Goal: Transaction & Acquisition: Purchase product/service

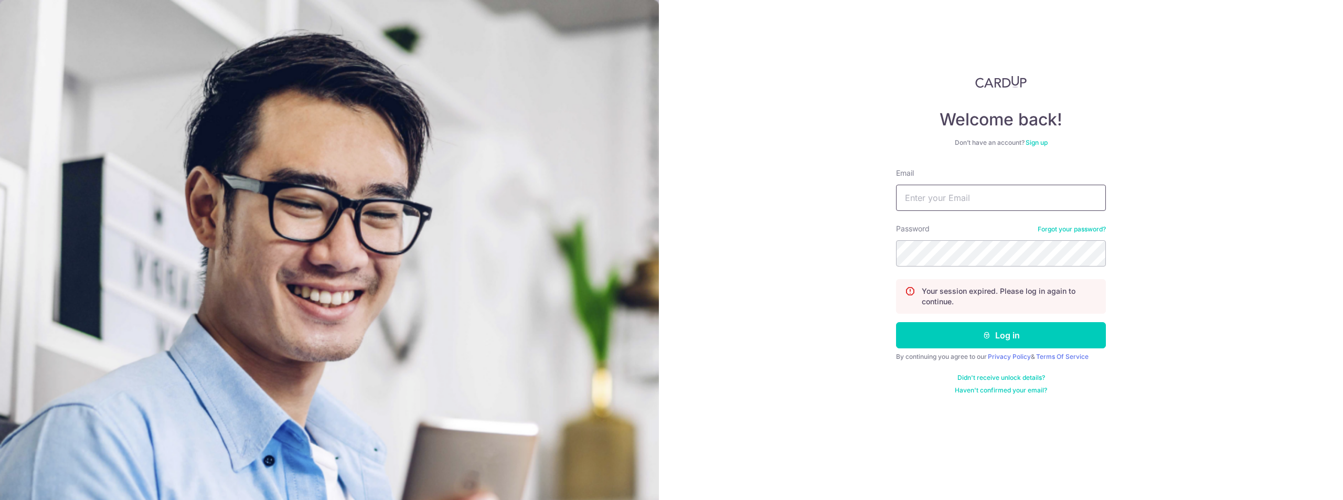
drag, startPoint x: 1005, startPoint y: 187, endPoint x: 1000, endPoint y: 191, distance: 7.5
click at [1004, 188] on input "Email" at bounding box center [1001, 198] width 210 height 26
type input "[EMAIL_ADDRESS][DOMAIN_NAME]"
click at [929, 334] on button "Log in" at bounding box center [1001, 335] width 210 height 26
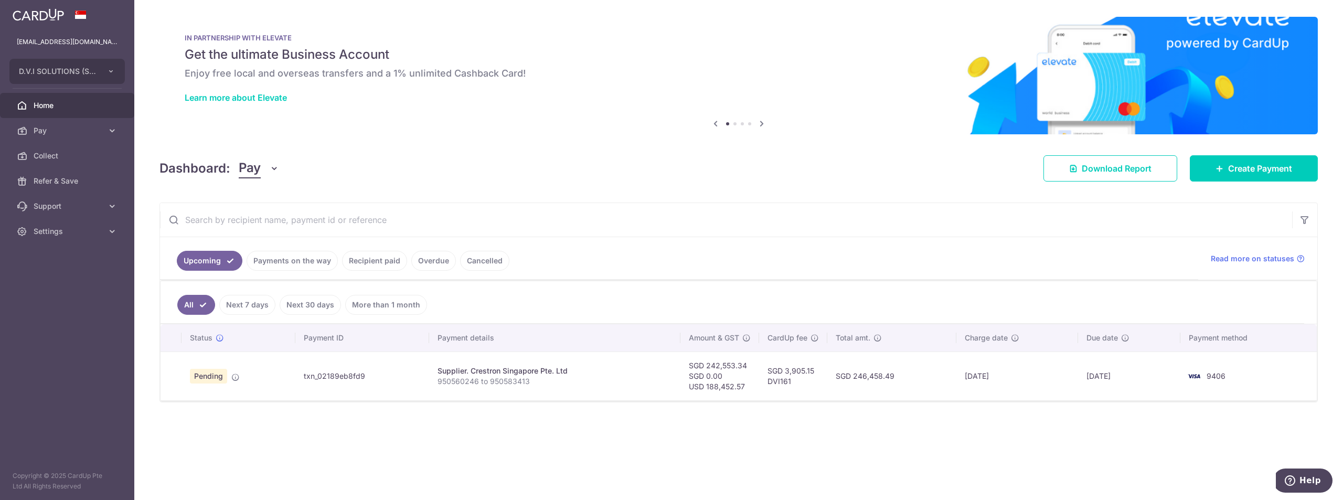
click at [988, 203] on input "text" at bounding box center [726, 220] width 1132 height 34
click at [1234, 171] on span "Create Payment" at bounding box center [1260, 168] width 64 height 13
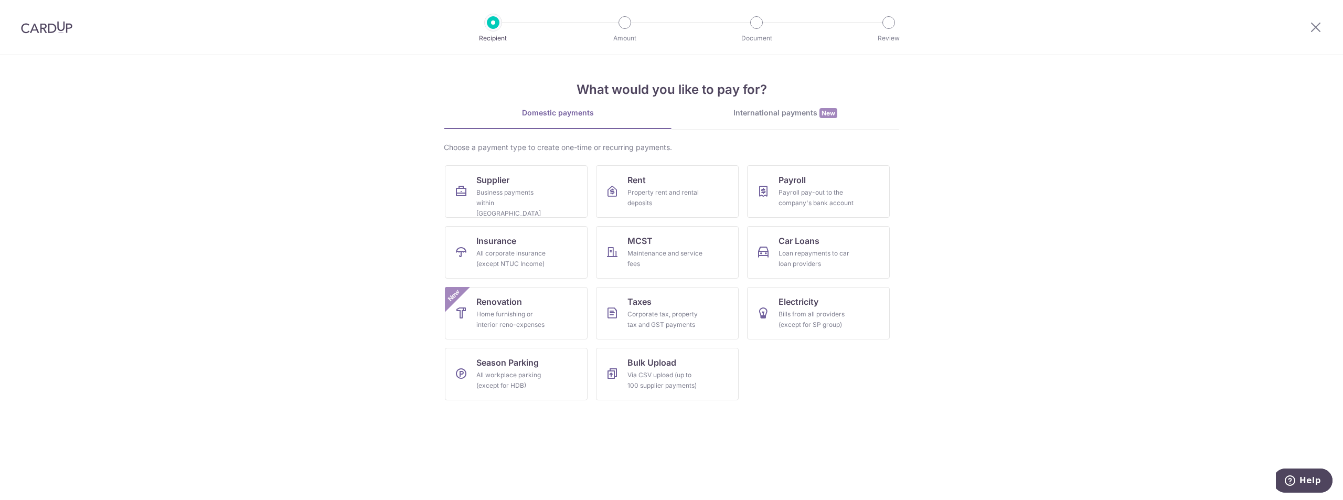
click at [780, 115] on div "International payments New" at bounding box center [785, 113] width 228 height 11
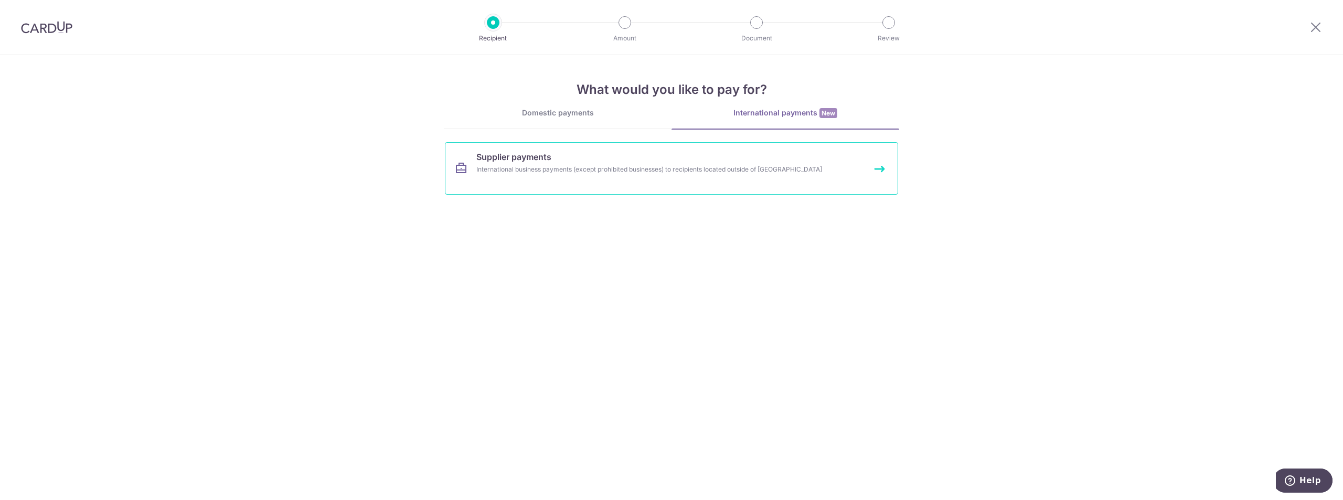
click at [772, 174] on div "International business payments (except prohibited businesses) to recipients lo…" at bounding box center [657, 169] width 362 height 10
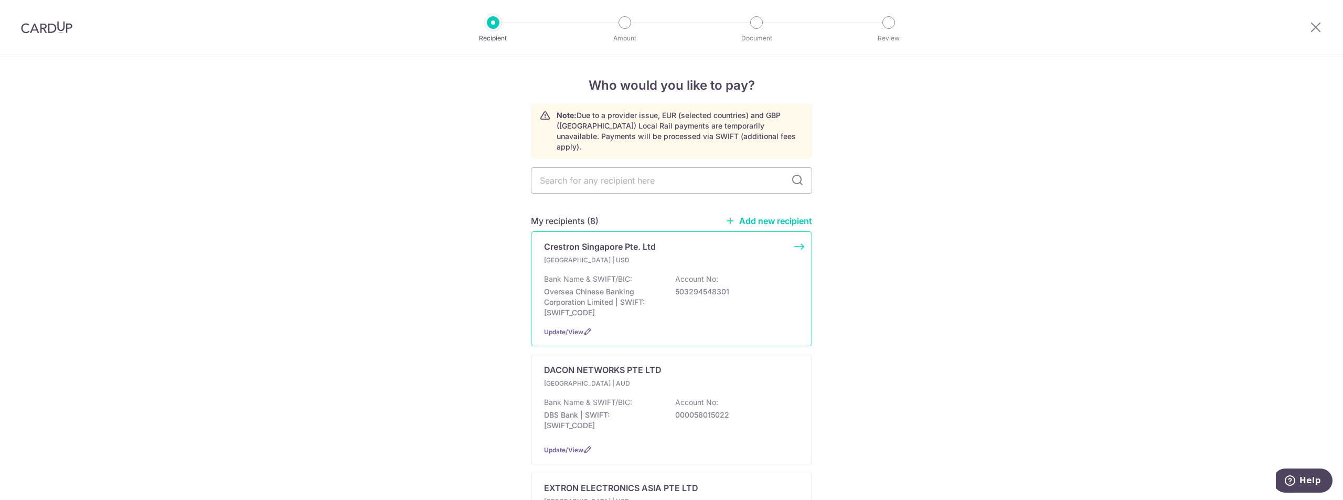
click at [609, 259] on div "Singapore | USD Bank Name & SWIFT/BIC: Oversea Chinese Banking Corporation Limi…" at bounding box center [671, 286] width 255 height 63
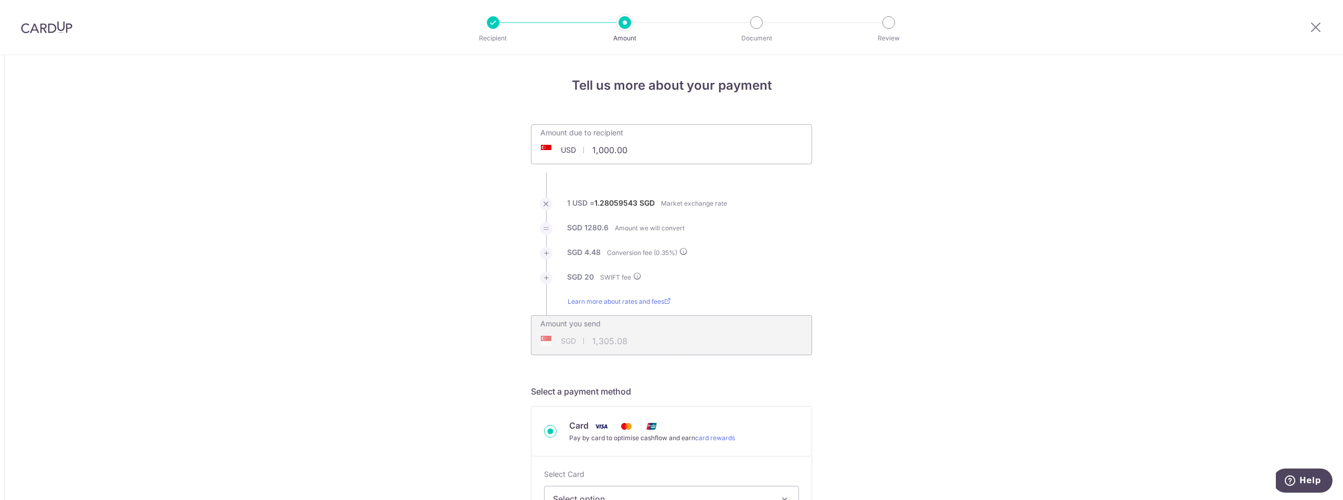
click at [638, 151] on input "1,000.00" at bounding box center [612, 150] width 162 height 24
drag, startPoint x: 655, startPoint y: 147, endPoint x: 410, endPoint y: 125, distance: 245.4
paste input "62,488.63"
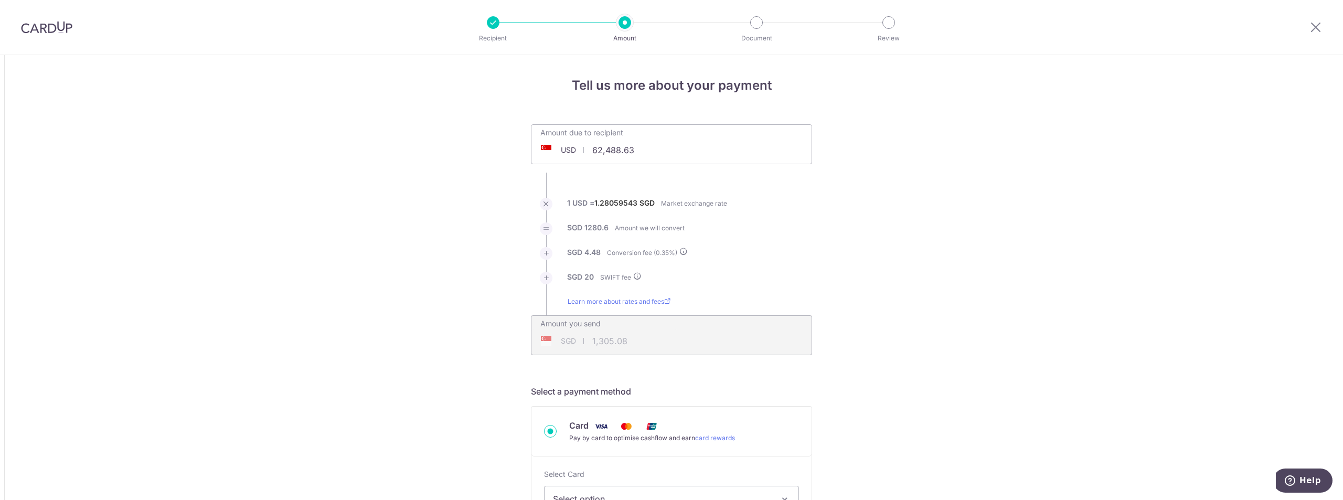
type input "62,488.63"
type input "80,323.07"
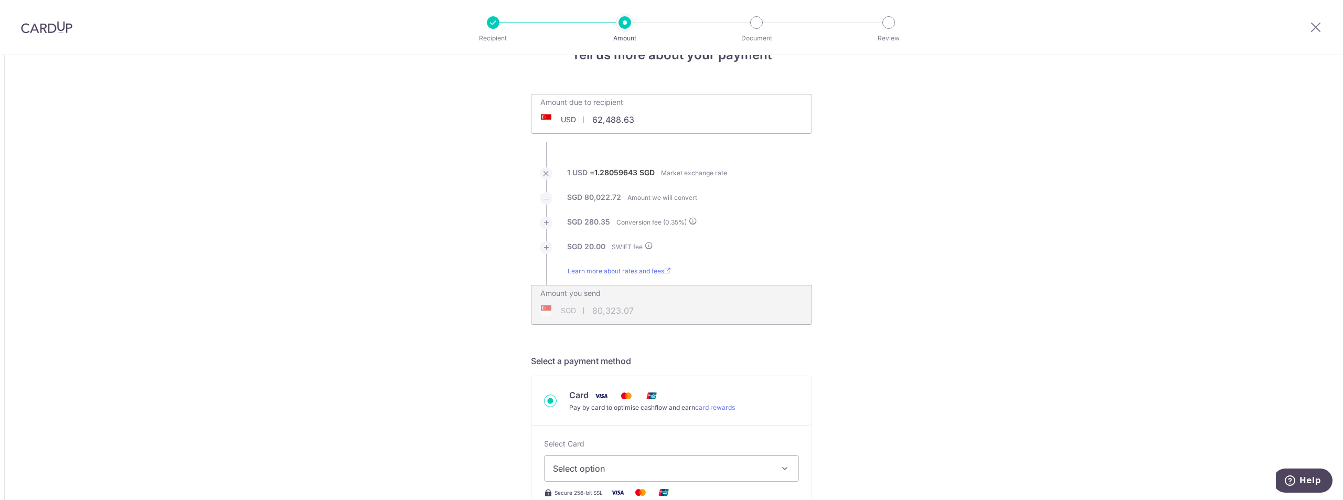
scroll to position [157, 0]
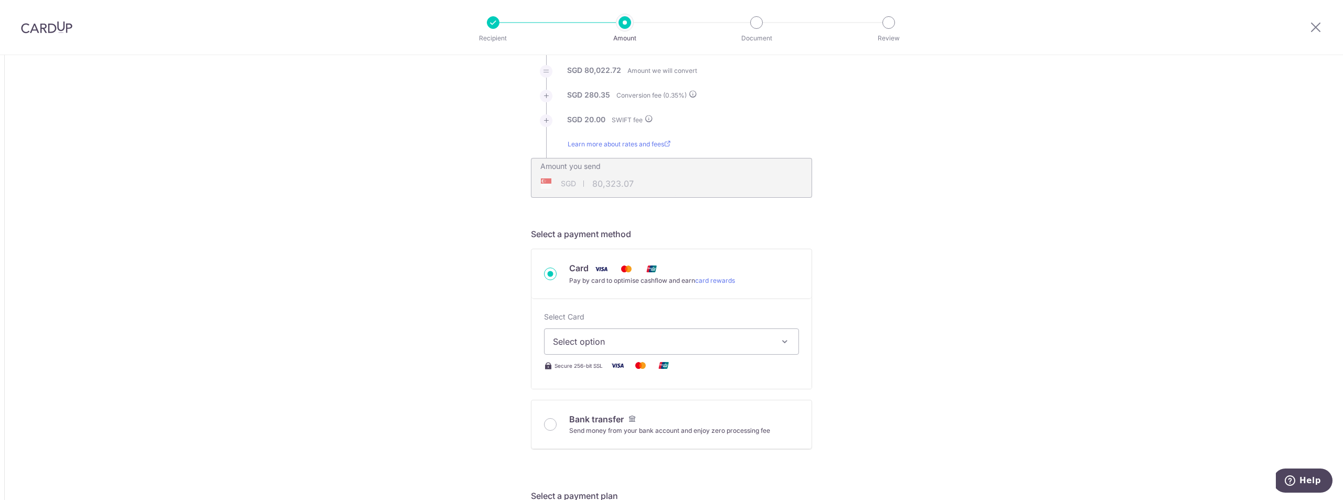
click at [607, 341] on span "Select option" at bounding box center [662, 341] width 218 height 13
drag, startPoint x: 605, startPoint y: 445, endPoint x: 524, endPoint y: 411, distance: 88.1
click at [605, 445] on span "**** 6253" at bounding box center [598, 441] width 40 height 13
type input "62,488.63"
type input "80,322.13"
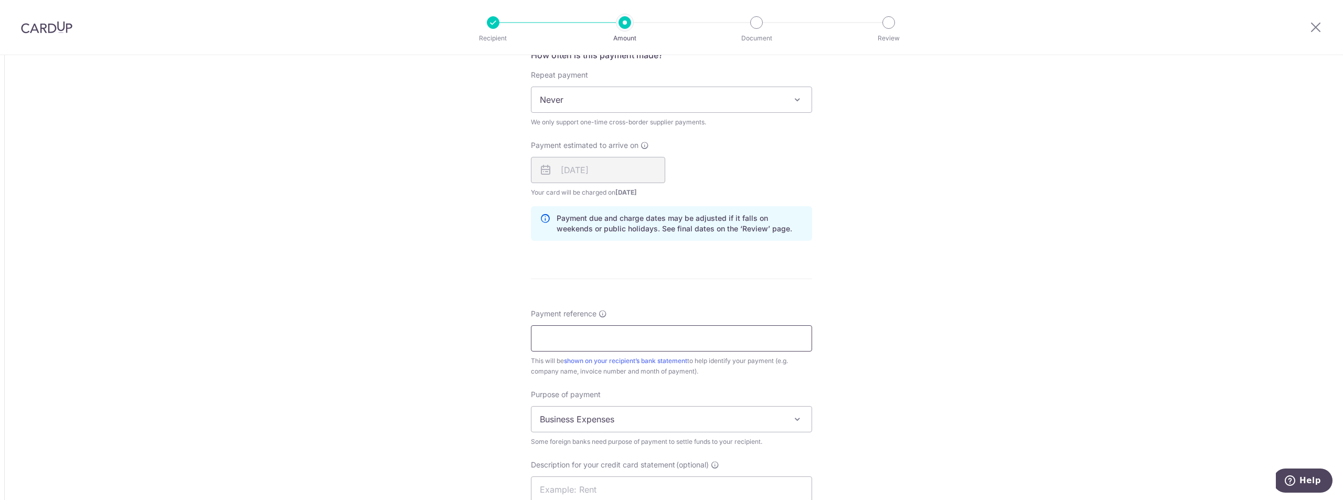
scroll to position [734, 0]
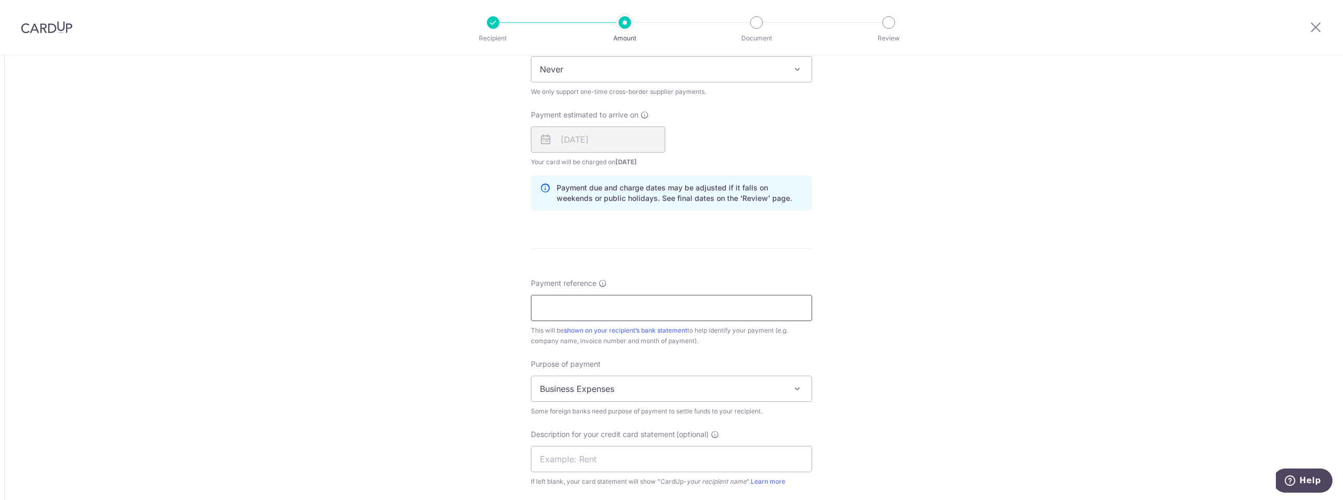
click at [607, 297] on input "Payment reference" at bounding box center [671, 308] width 281 height 26
paste input "950581010"
paste input "950593637"
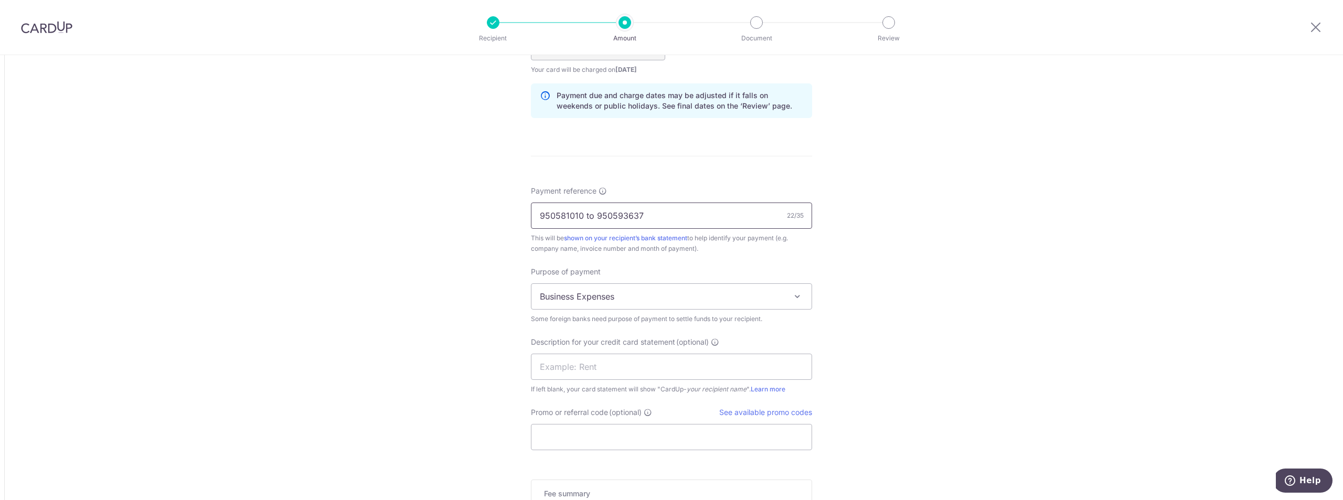
scroll to position [994, 0]
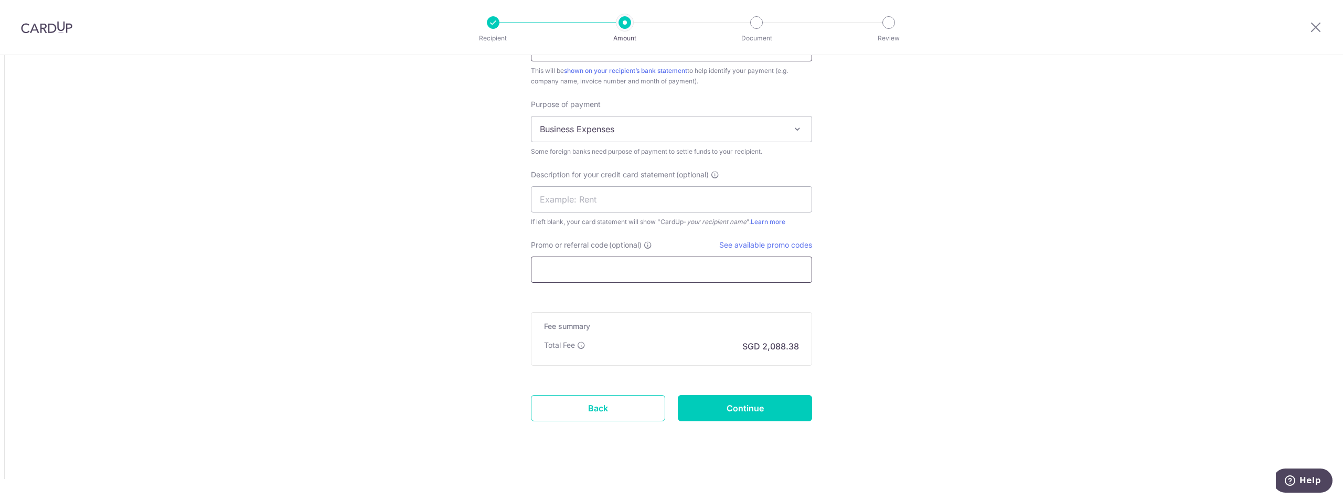
type input "950581010 to 950593637"
click at [594, 269] on input "Promo or referral code (optional)" at bounding box center [671, 269] width 281 height 26
type input "d"
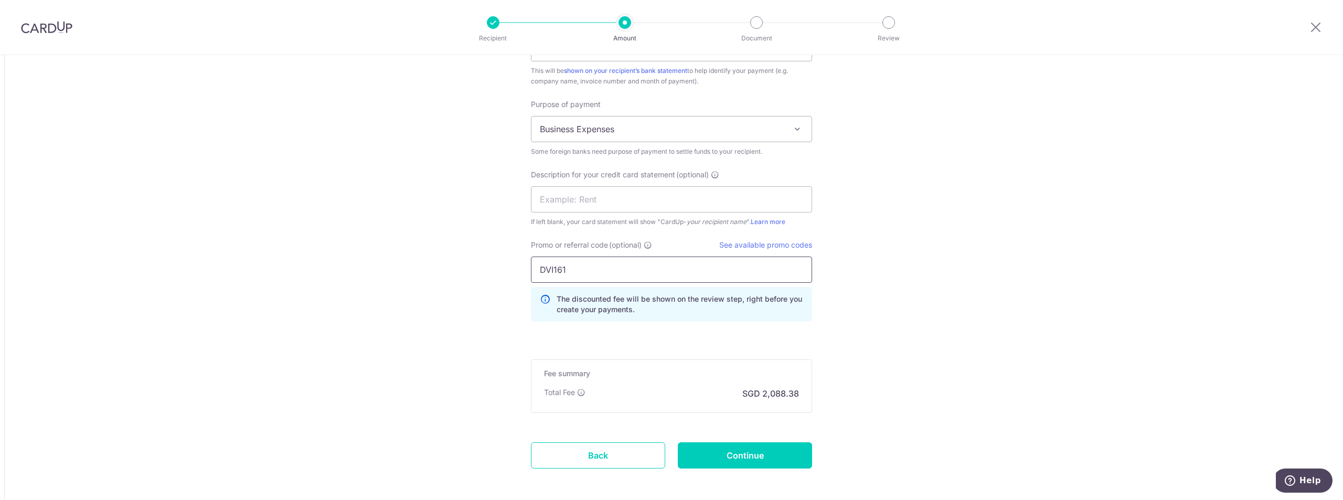
type input "DVI161"
click at [791, 457] on input "Continue" at bounding box center [745, 455] width 134 height 26
type input "Create Schedule"
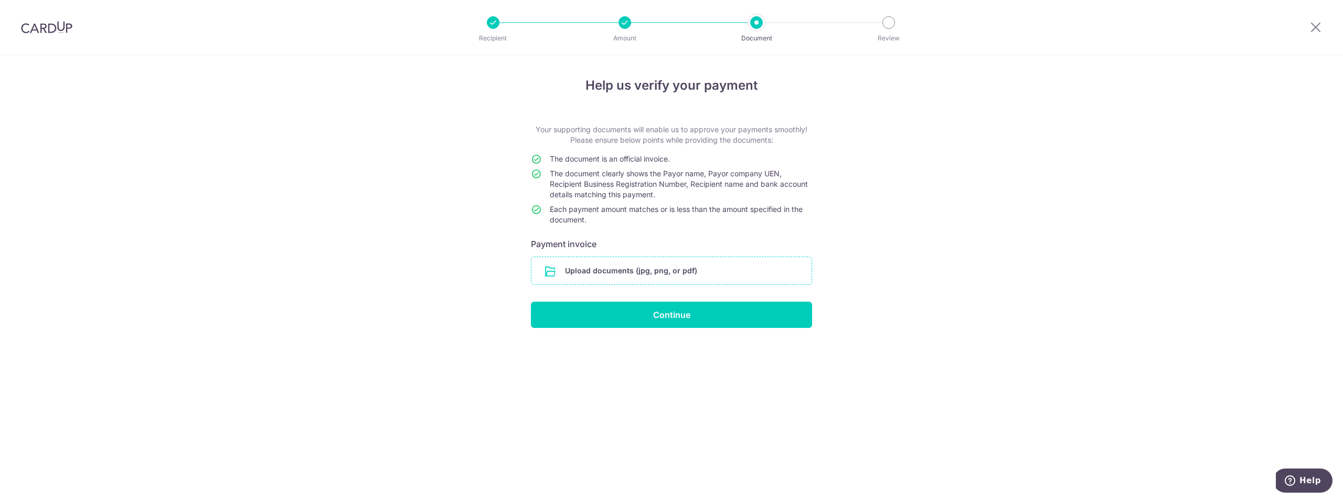
click at [680, 279] on input "file" at bounding box center [671, 270] width 280 height 27
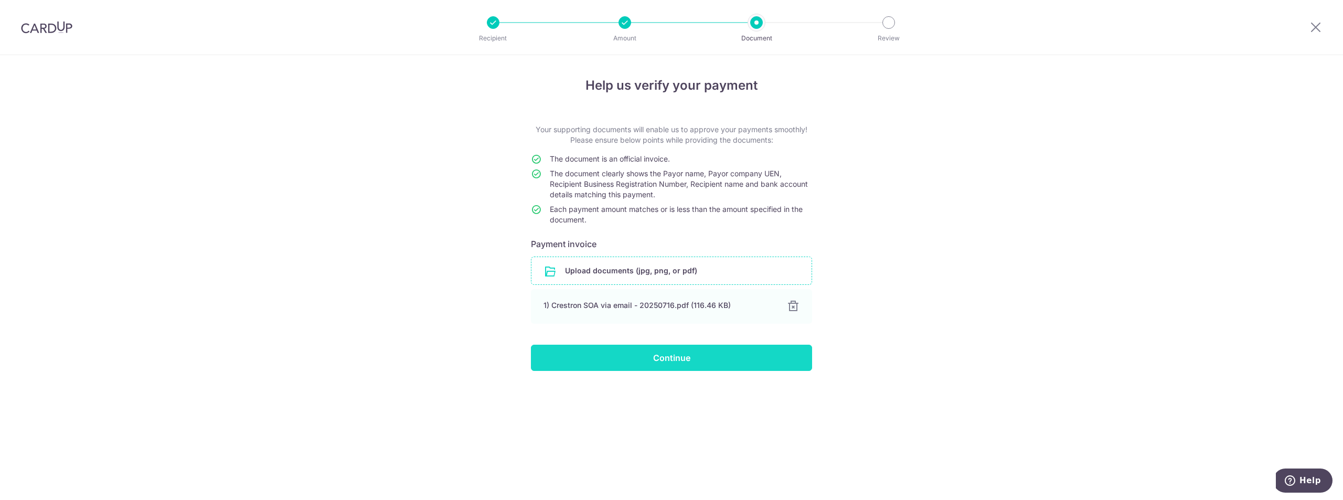
click at [666, 369] on input "Continue" at bounding box center [671, 358] width 281 height 26
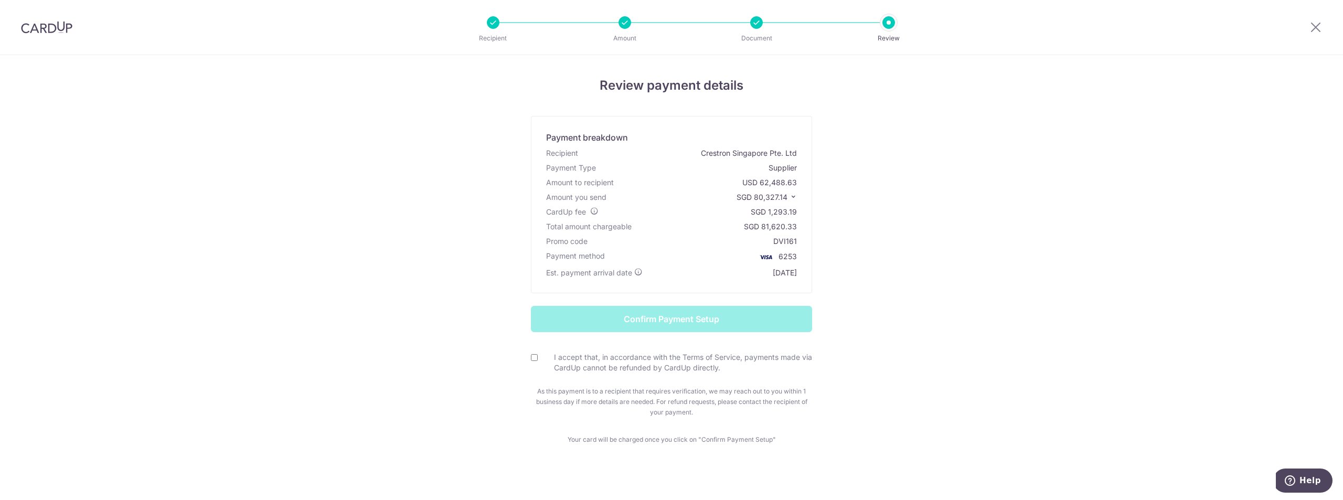
click at [531, 358] on input "I accept that, in accordance with the Terms of Service, payments made via CardU…" at bounding box center [534, 357] width 7 height 7
checkbox input "true"
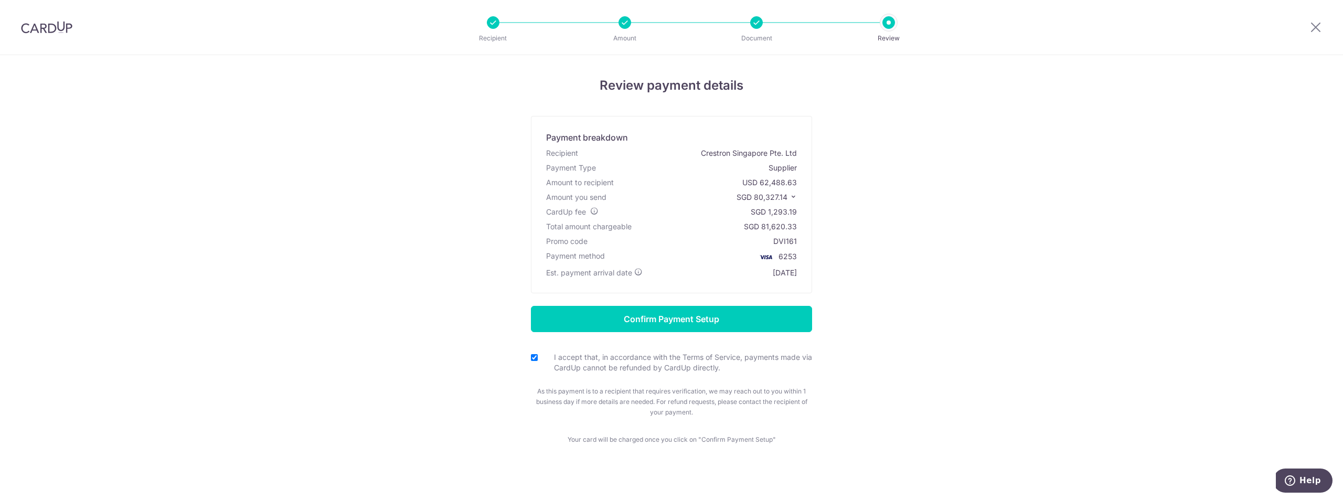
click at [425, 351] on form "Confirm Payment Setup I accept that, in accordance with the Terms of Service, p…" at bounding box center [671, 362] width 614 height 112
drag, startPoint x: 774, startPoint y: 192, endPoint x: 780, endPoint y: 190, distance: 6.0
click at [774, 192] on p "SGD 80,327.14" at bounding box center [766, 197] width 60 height 10
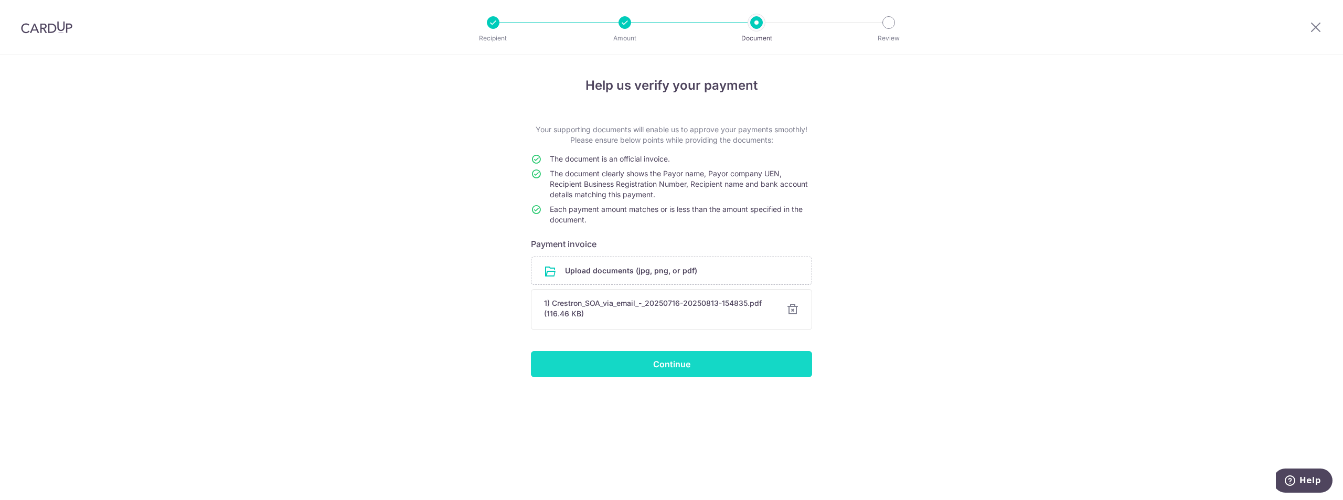
click at [668, 358] on input "Continue" at bounding box center [671, 364] width 281 height 26
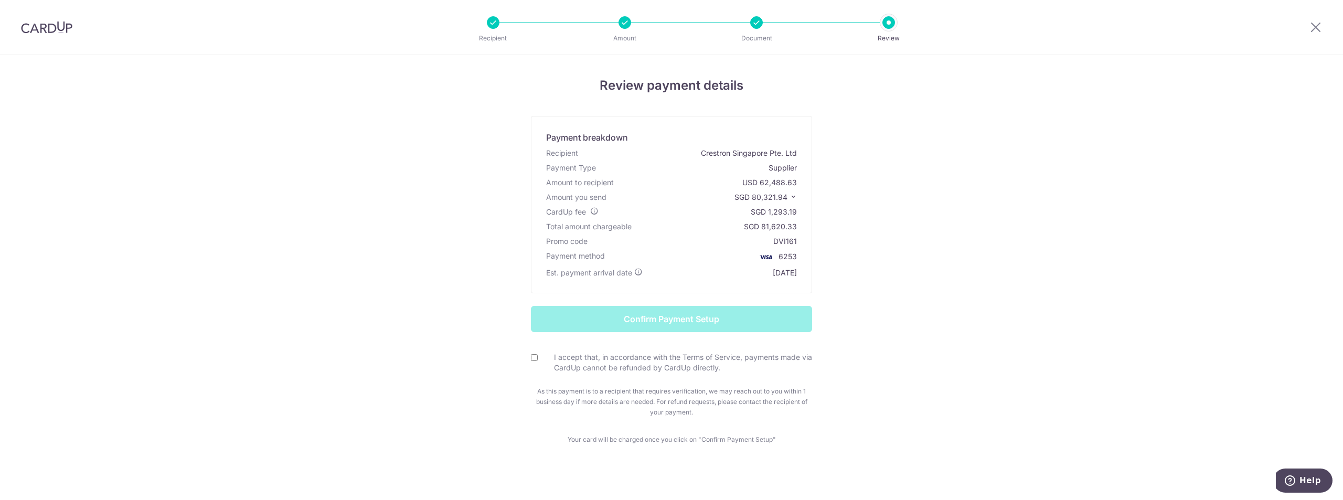
click at [231, 330] on div "Review payment details Payment breakdown Recipient Crestron Singapore Pte. Ltd …" at bounding box center [671, 281] width 1343 height 452
click at [1000, 307] on div "Review payment details Payment breakdown Recipient Crestron Singapore Pte. Ltd …" at bounding box center [671, 281] width 1343 height 452
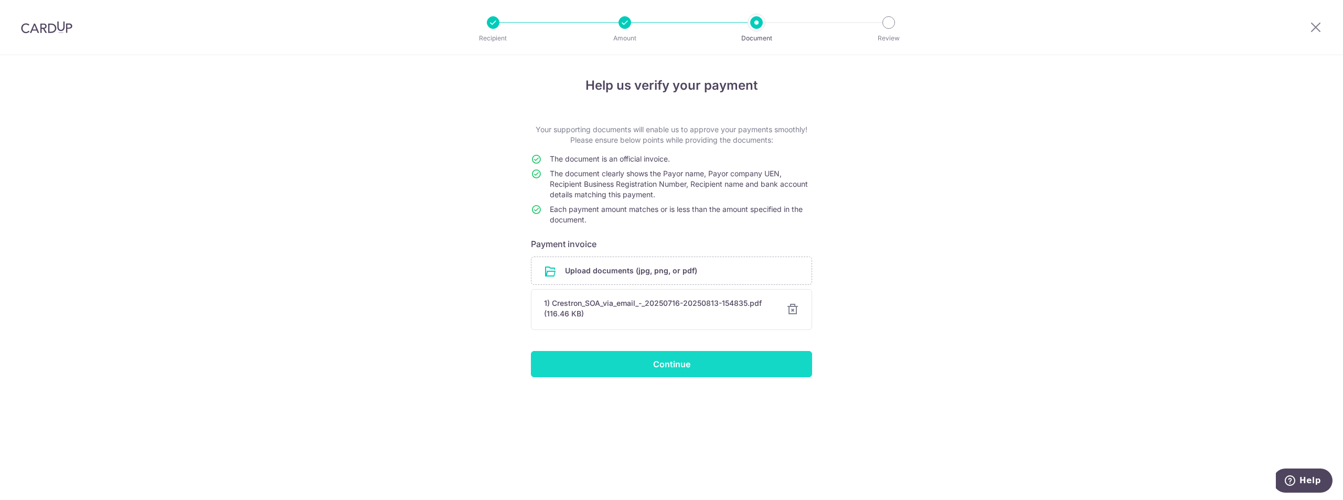
click at [677, 362] on input "Continue" at bounding box center [671, 364] width 281 height 26
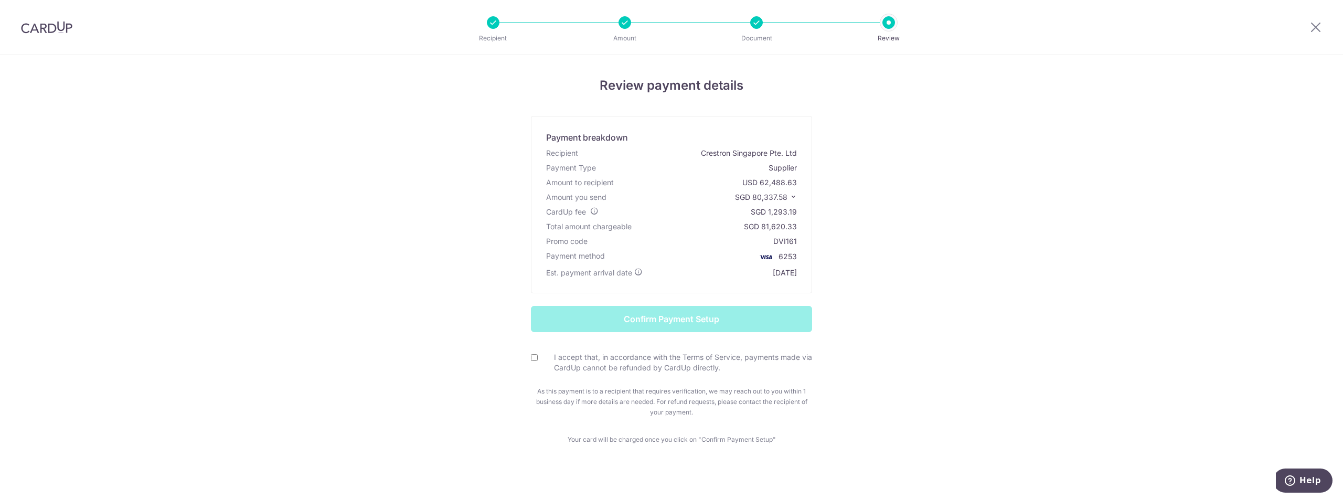
click at [263, 287] on div "Review payment details Payment breakdown Recipient Crestron Singapore Pte. Ltd …" at bounding box center [671, 281] width 1343 height 452
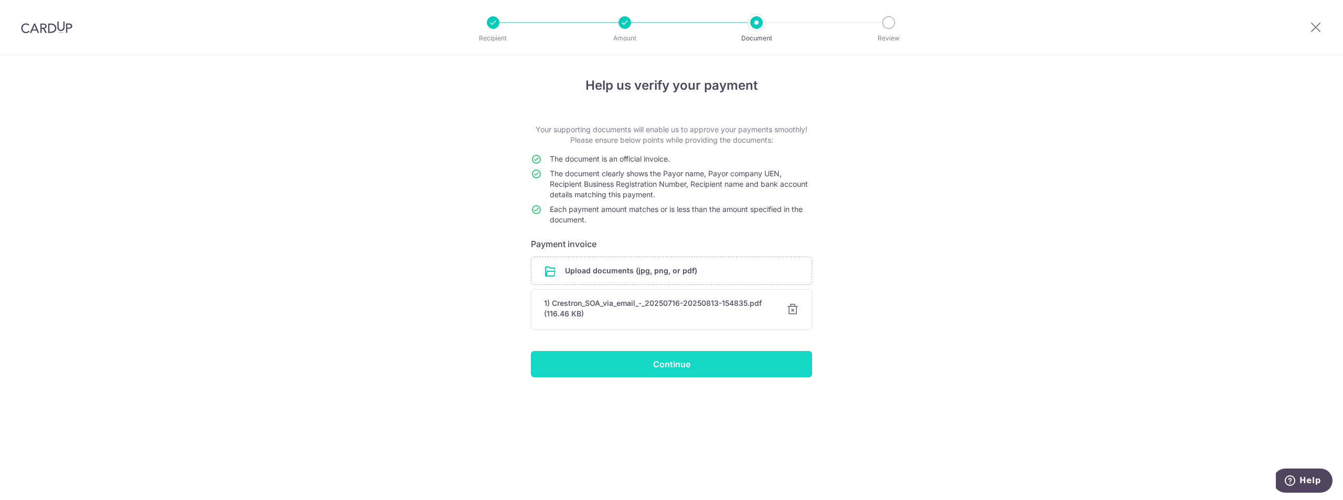
click at [618, 366] on input "Continue" at bounding box center [671, 364] width 281 height 26
